Goal: Communication & Community: Answer question/provide support

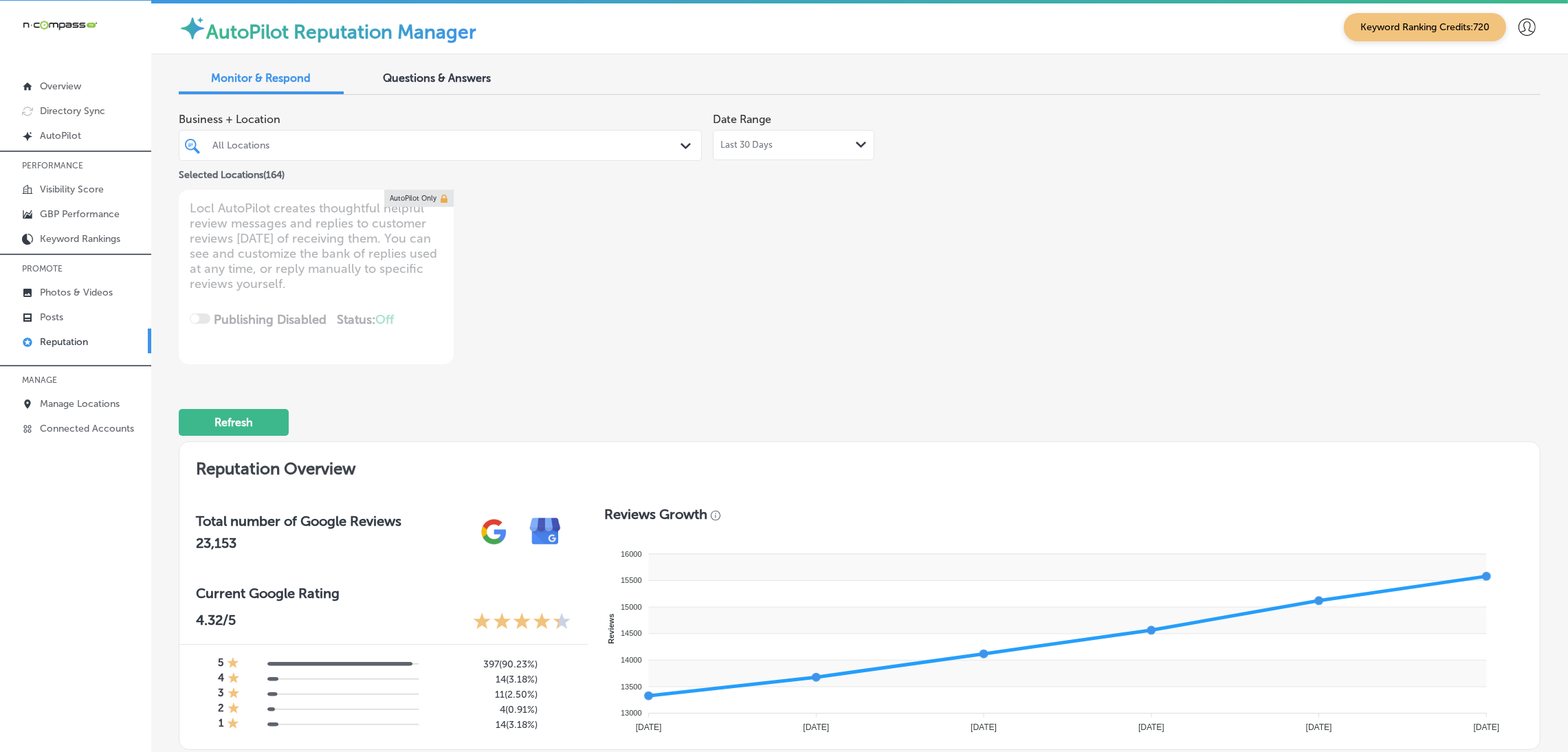
scroll to position [1716, 0]
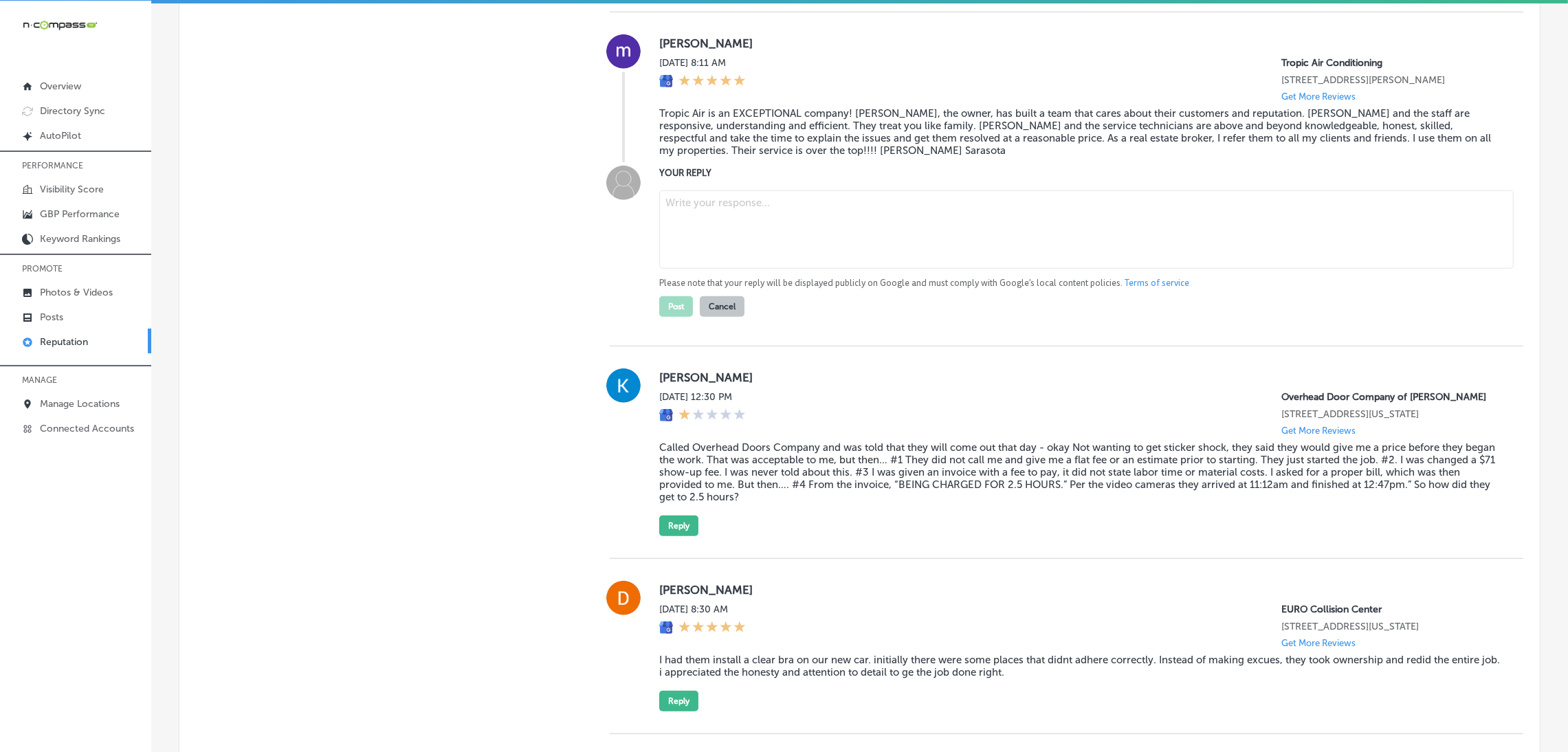
click at [718, 227] on textarea at bounding box center [1086, 229] width 854 height 78
click at [764, 245] on textarea at bounding box center [1086, 229] width 854 height 78
paste textarea "Thank you so much for the amazing review, [PERSON_NAME]! We truly appreciate yo…"
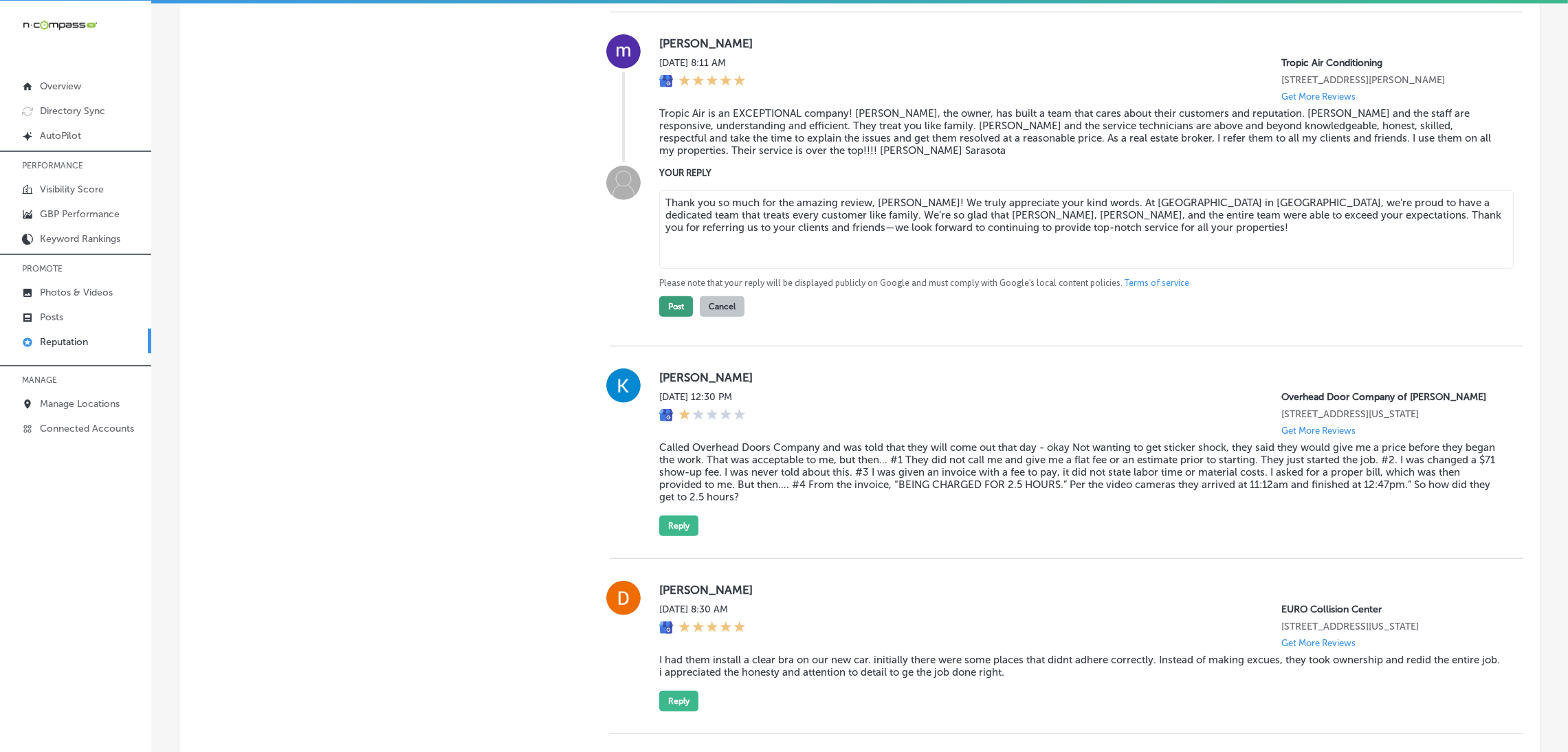
type textarea "Thank you so much for the amazing review, [PERSON_NAME]! We truly appreciate yo…"
click at [674, 311] on button "Post" at bounding box center [676, 307] width 34 height 21
type textarea "x"
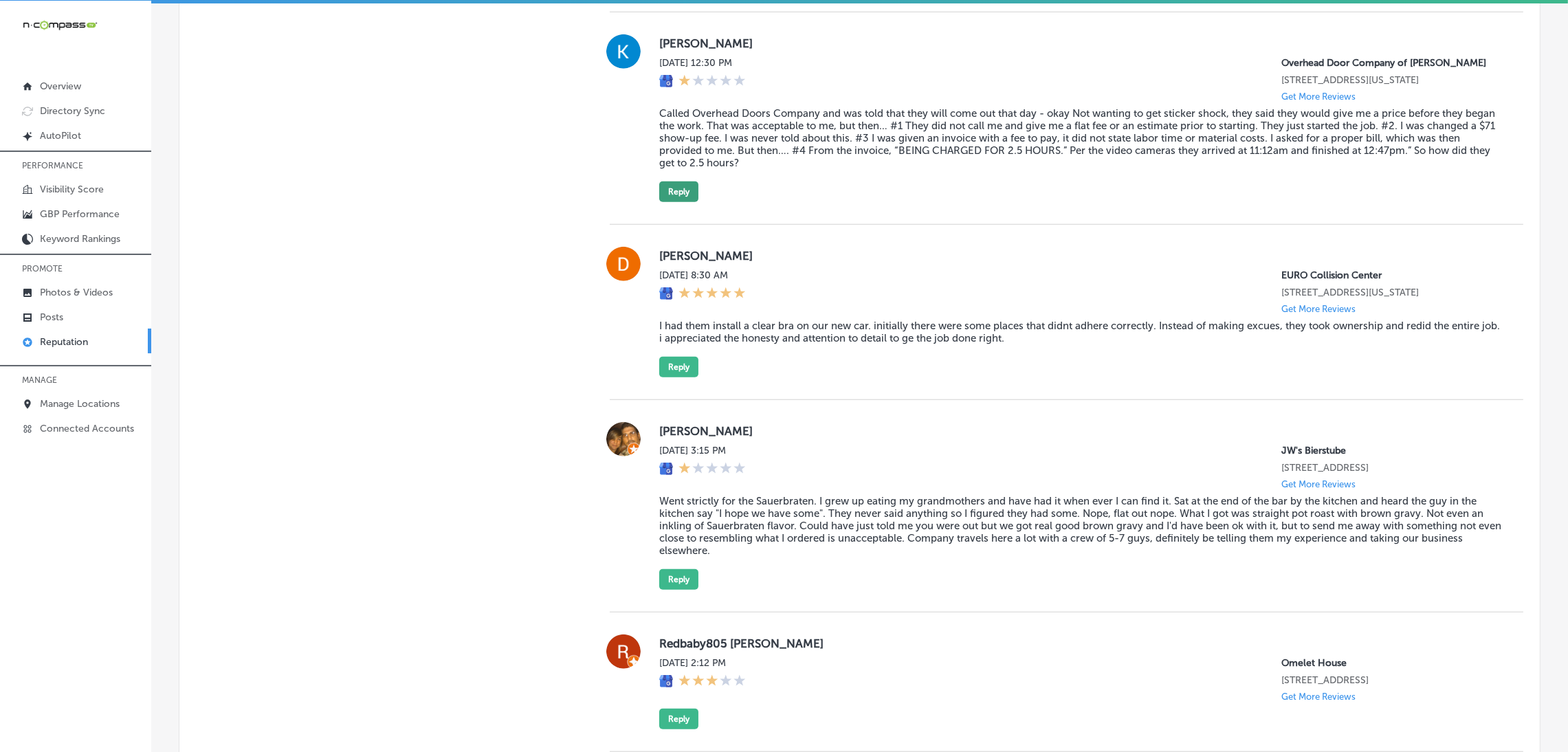
click at [686, 197] on button "Reply" at bounding box center [678, 191] width 39 height 21
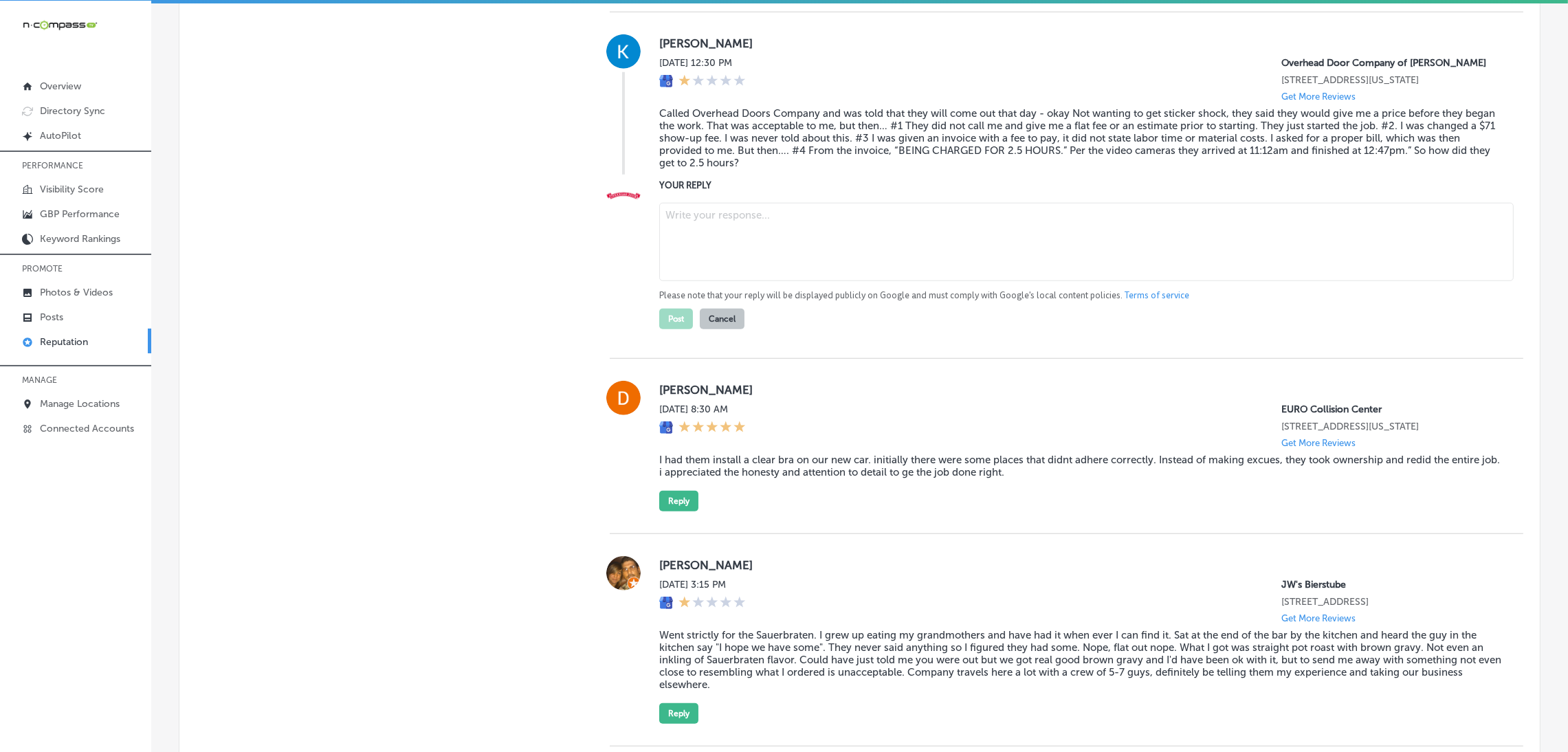
click at [795, 247] on textarea at bounding box center [1086, 241] width 854 height 78
paste textarea "Thank you for sharing your feedback, and we sincerely apologize for the experie…"
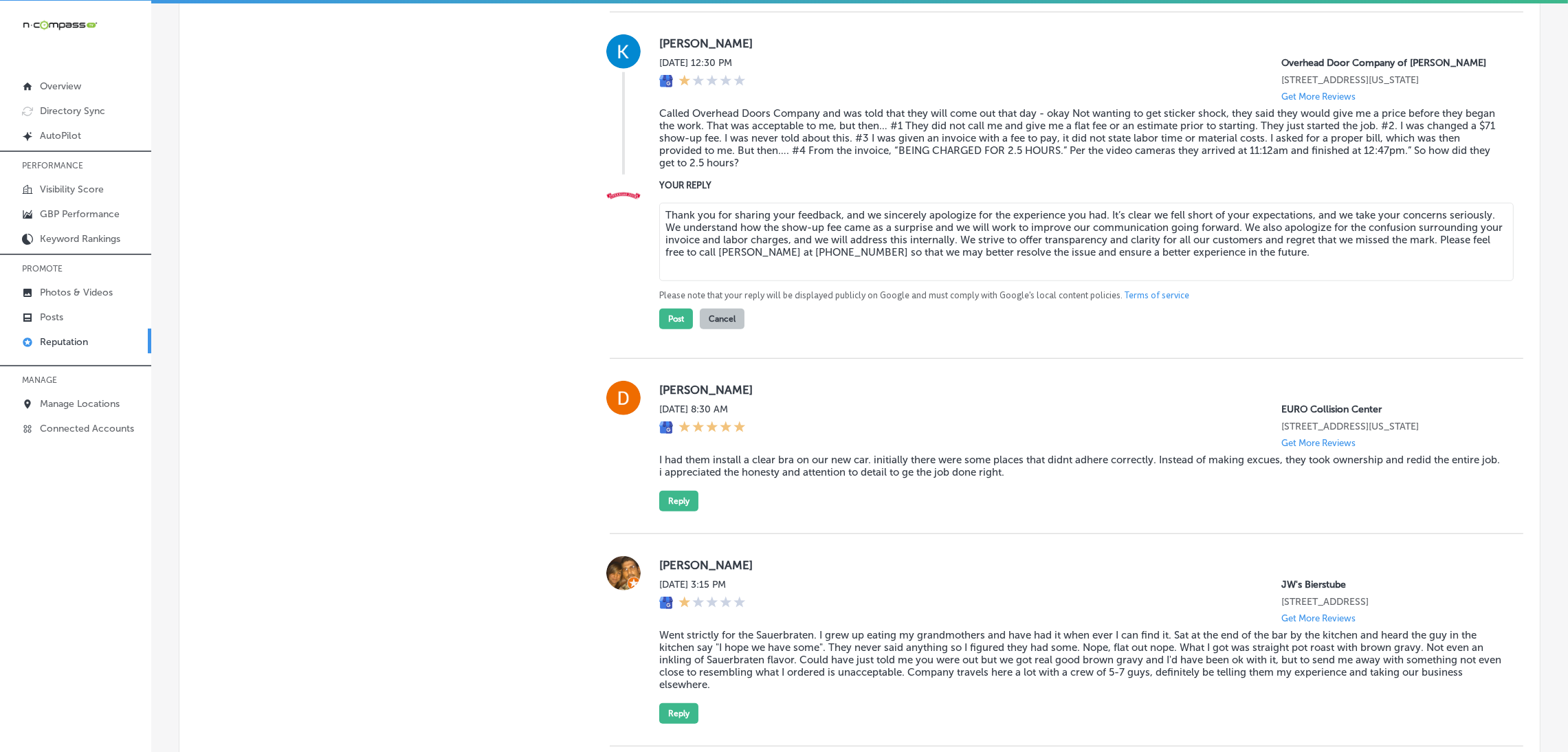
type textarea "Thank you for sharing your feedback, and we sincerely apologize for the experie…"
click at [1107, 343] on div "[PERSON_NAME][DATE] 12:30 PM Overhead Door Company of [PERSON_NAME] [STREET_ADD…" at bounding box center [1066, 185] width 913 height 346
click at [663, 329] on button "Post" at bounding box center [676, 318] width 34 height 21
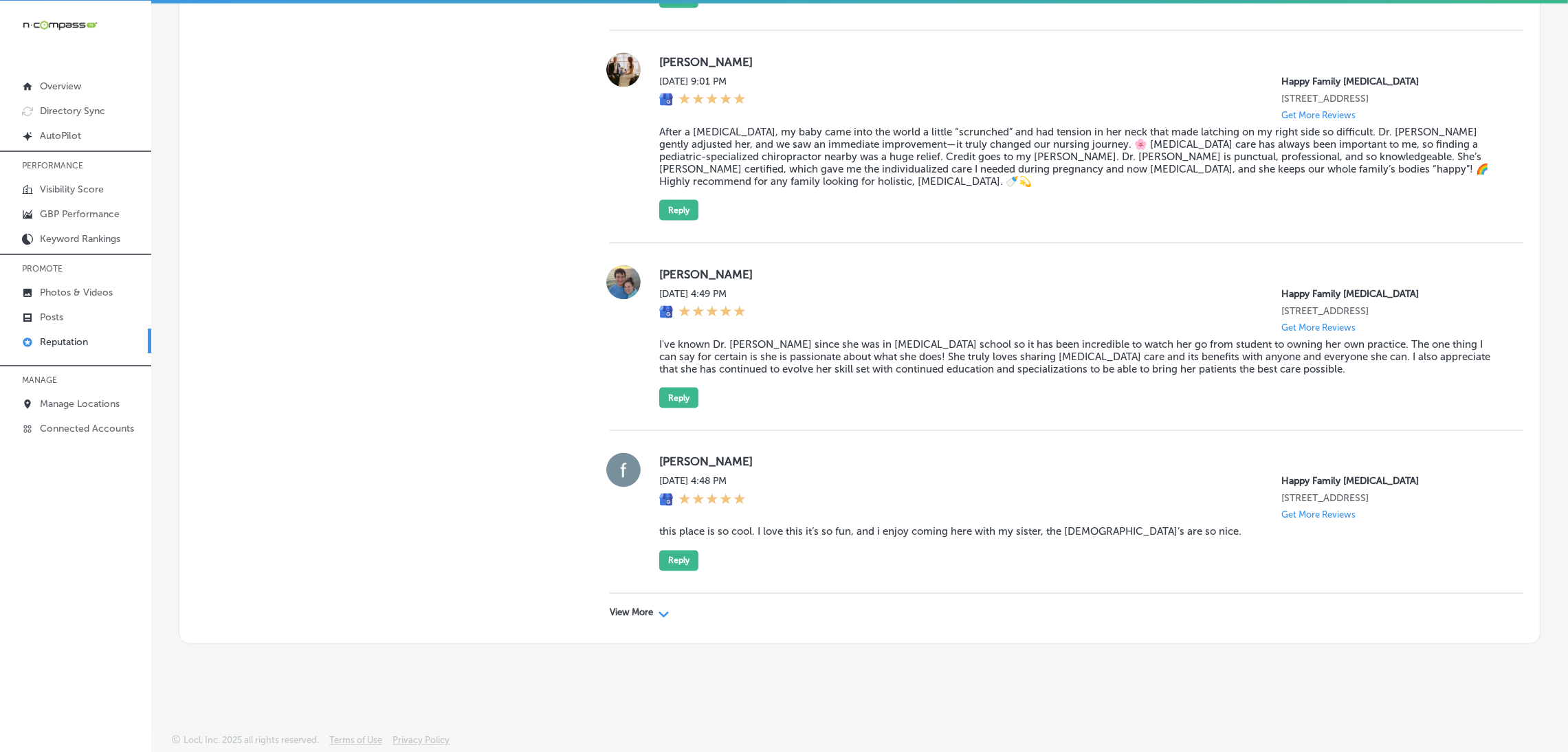
scroll to position [3542, 0]
click at [617, 602] on div "View More Path Created with Sketch." at bounding box center [1066, 613] width 913 height 39
click at [617, 612] on p "View More" at bounding box center [632, 613] width 44 height 11
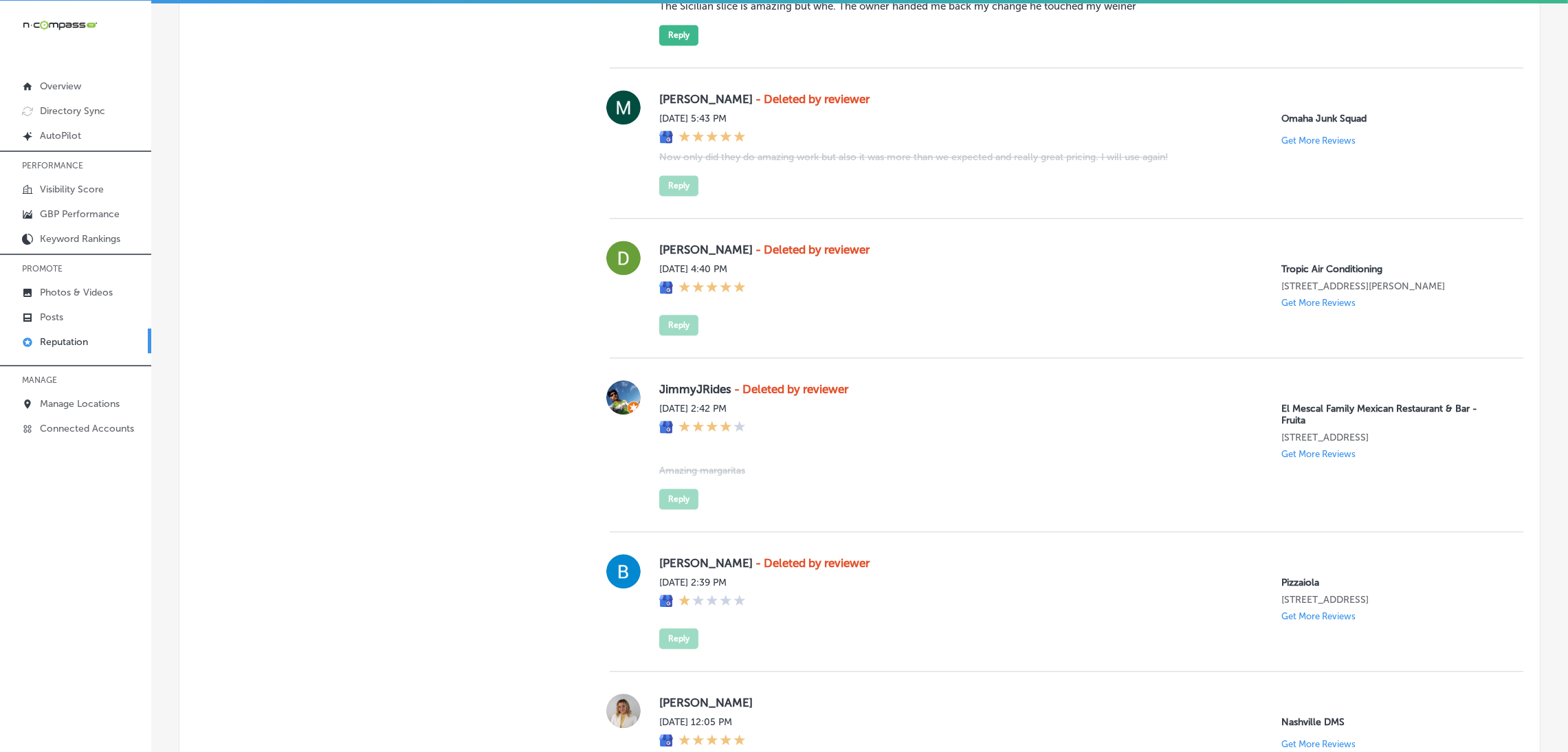
scroll to position [4676, 0]
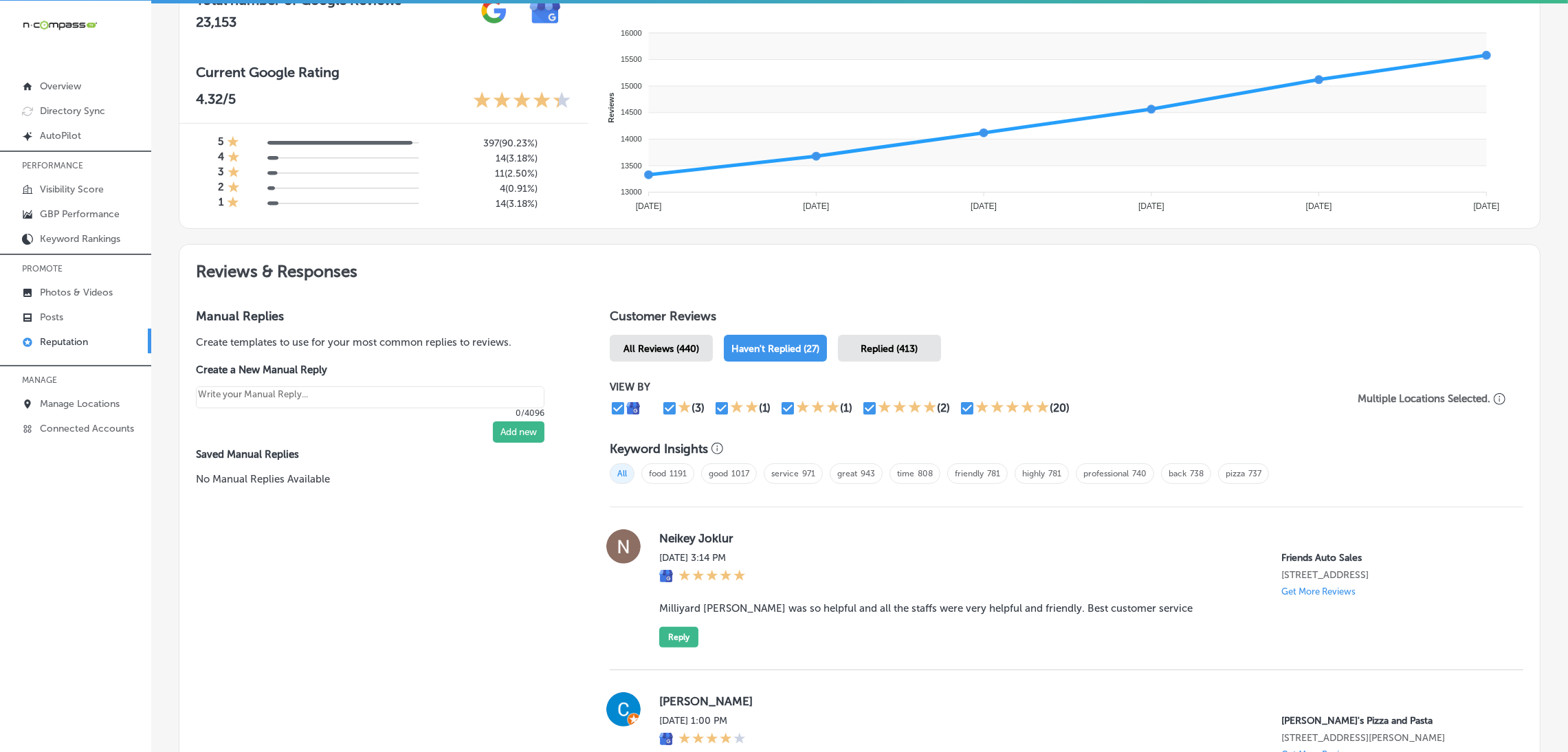
click at [678, 358] on div "All Reviews (440)" at bounding box center [662, 347] width 103 height 27
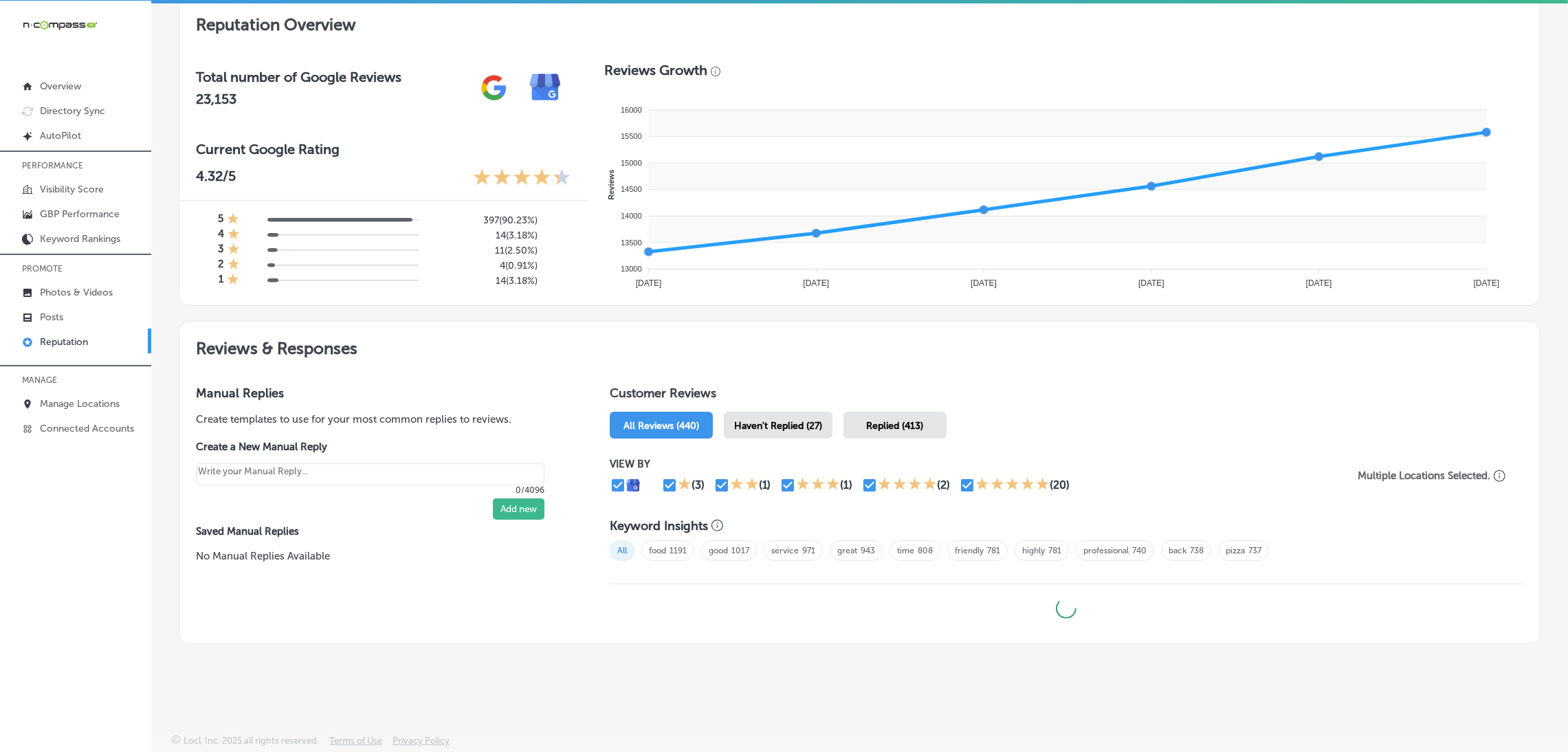
scroll to position [442, 0]
click at [779, 425] on span "Haven't Replied (27)" at bounding box center [778, 428] width 88 height 12
type textarea "x"
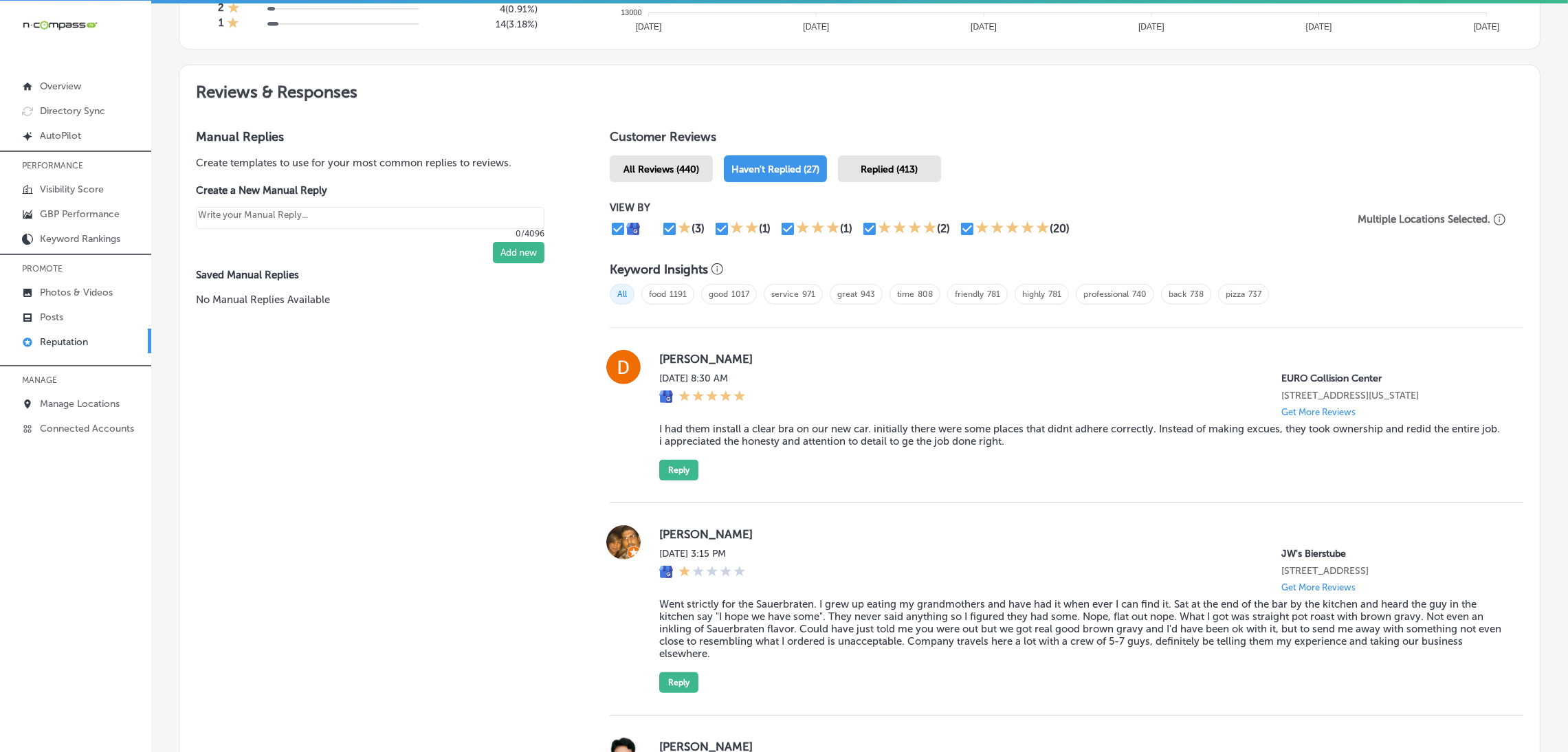
scroll to position [934, 0]
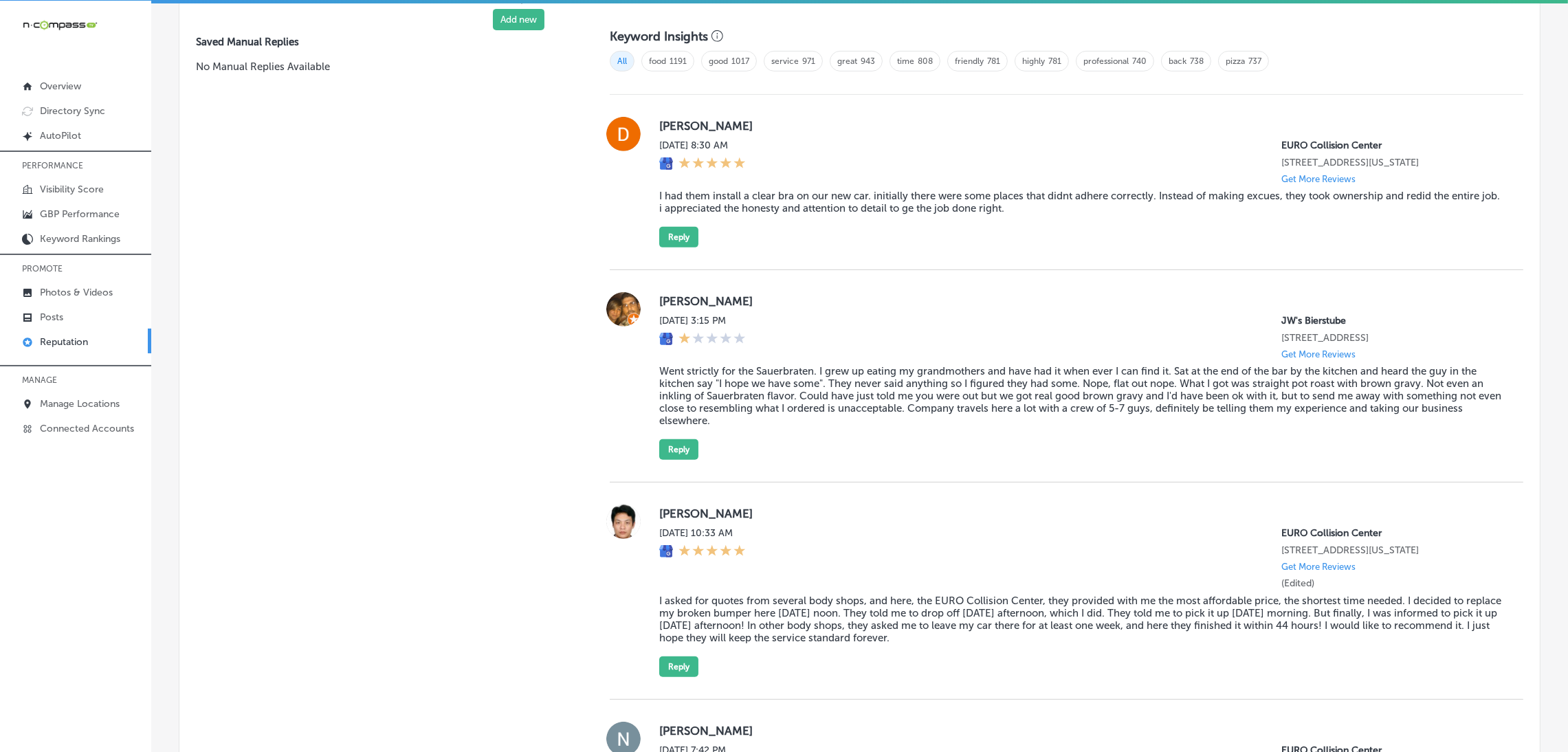
click at [920, 70] on div "All food 1191 good 1017 service 971 great 943 time 808 friendly 781 highly 781 …" at bounding box center [1066, 65] width 913 height 45
click at [912, 185] on div "[DATE] 8:30 AM [GEOGRAPHIC_DATA] [STREET_ADDRESS][US_STATE] Get More Reviews" at bounding box center [1080, 162] width 842 height 45
